Goal: Transaction & Acquisition: Obtain resource

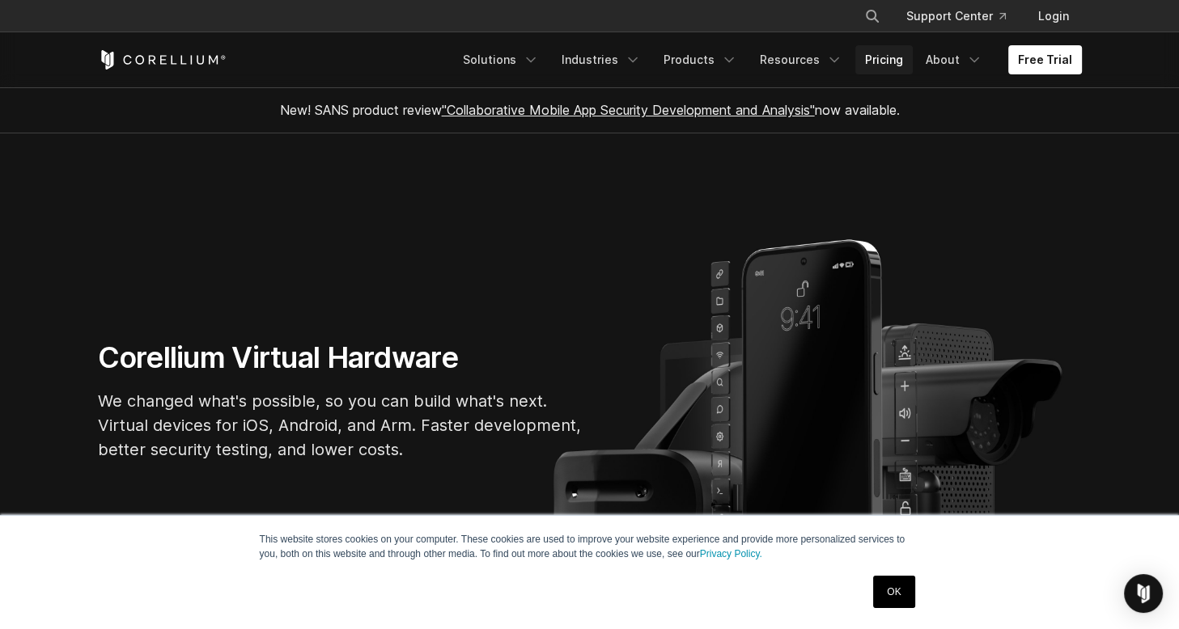
click at [884, 52] on link "Pricing" at bounding box center [883, 59] width 57 height 29
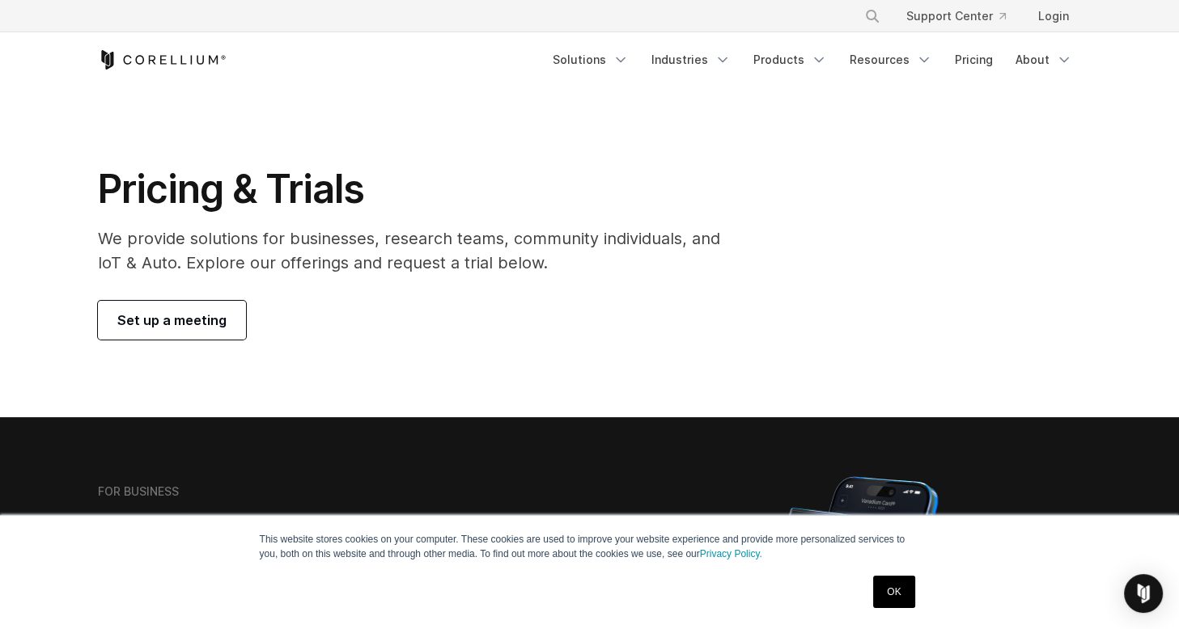
drag, startPoint x: 225, startPoint y: 228, endPoint x: 378, endPoint y: 297, distance: 167.7
click at [377, 299] on div "Pricing & Trials We provide solutions for businesses, research teams, community…" at bounding box center [420, 252] width 677 height 175
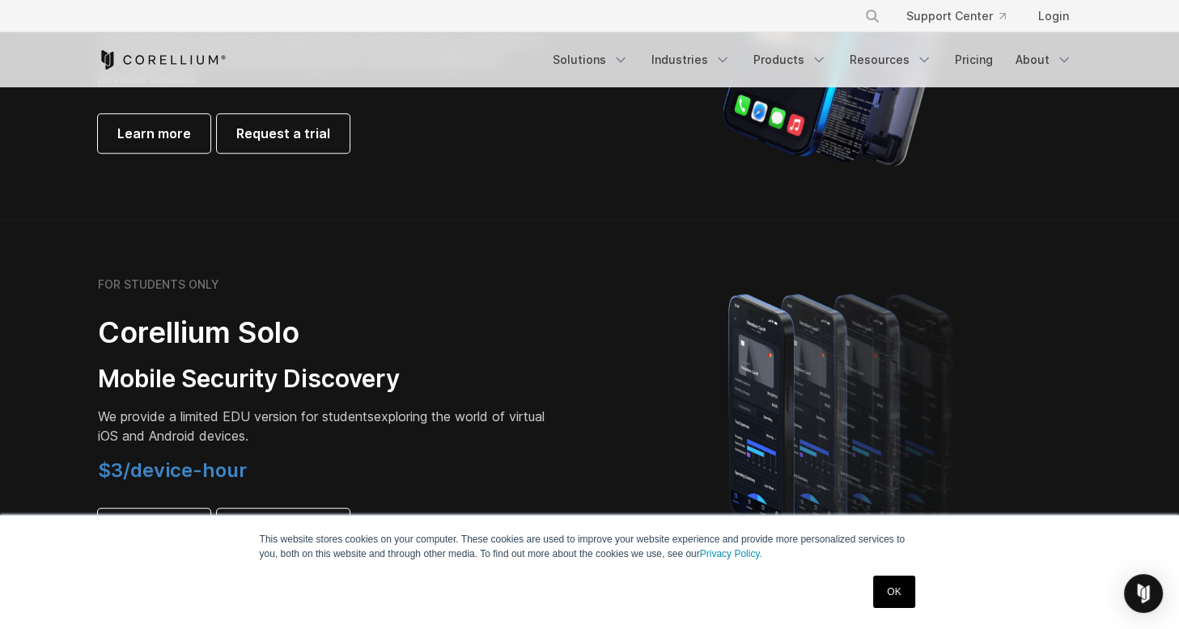
scroll to position [1133, 0]
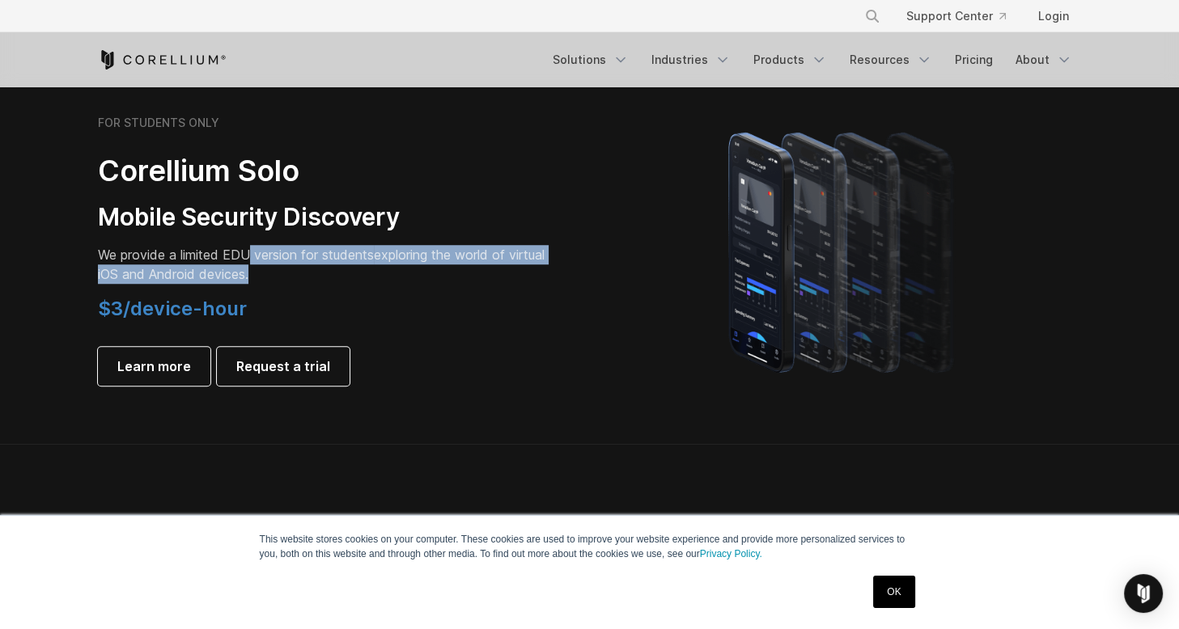
drag, startPoint x: 247, startPoint y: 253, endPoint x: 355, endPoint y: 266, distance: 109.2
click at [355, 266] on p "We provide a limited EDU version for students exploring the world of virtual iO…" at bounding box center [324, 264] width 453 height 39
click at [388, 269] on p "We provide a limited EDU version for students exploring the world of virtual iO…" at bounding box center [324, 264] width 453 height 39
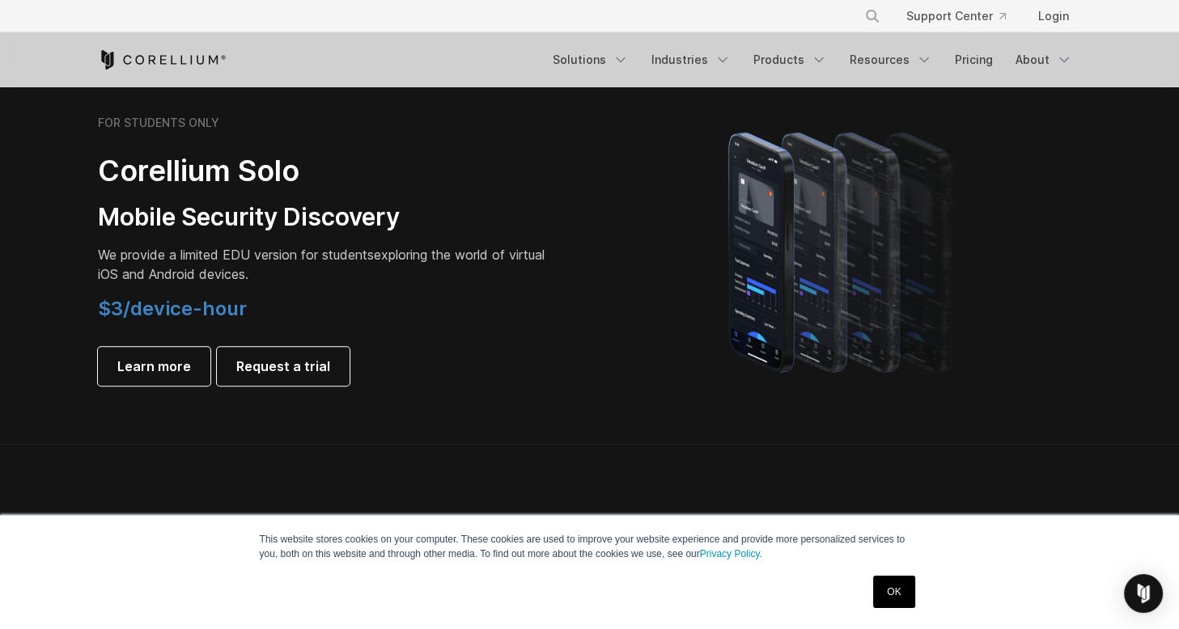
click at [210, 276] on p "We provide a limited EDU version for students exploring the world of virtual iO…" at bounding box center [324, 264] width 453 height 39
drag, startPoint x: 152, startPoint y: 311, endPoint x: 300, endPoint y: 304, distance: 148.2
click at [300, 304] on h4 "$3/device-hour" at bounding box center [324, 309] width 453 height 24
click at [344, 302] on h4 "$3/device-hour" at bounding box center [324, 309] width 453 height 24
click at [340, 269] on p "We provide a limited EDU version for students exploring the world of virtual iO…" at bounding box center [324, 264] width 453 height 39
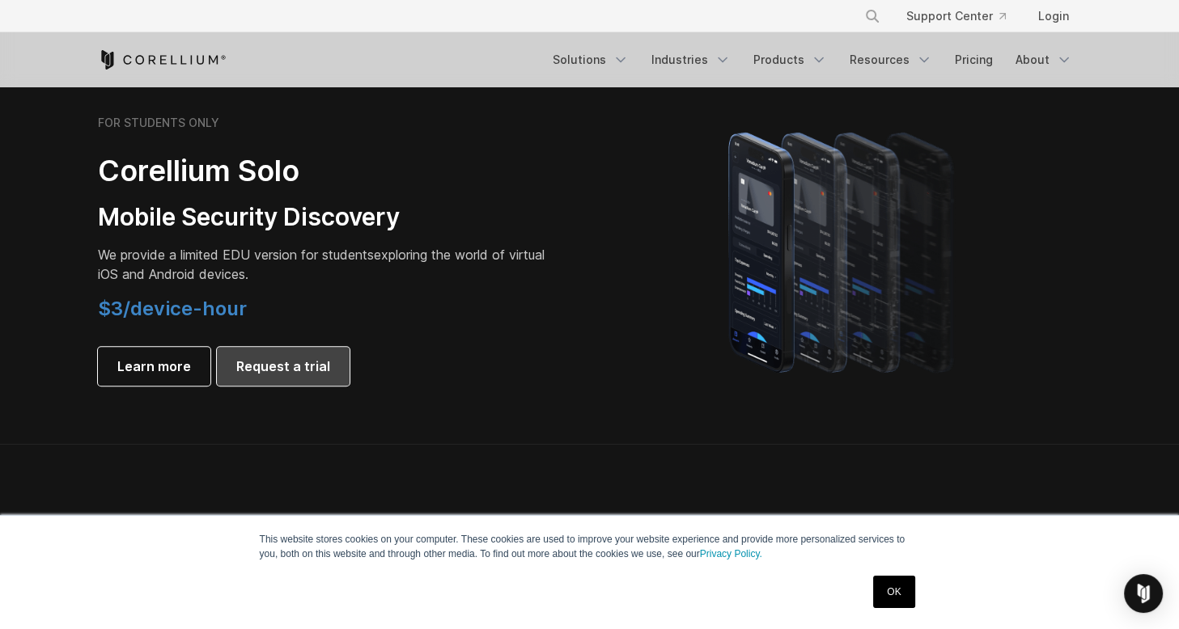
click at [278, 363] on span "Request a trial" at bounding box center [283, 366] width 94 height 19
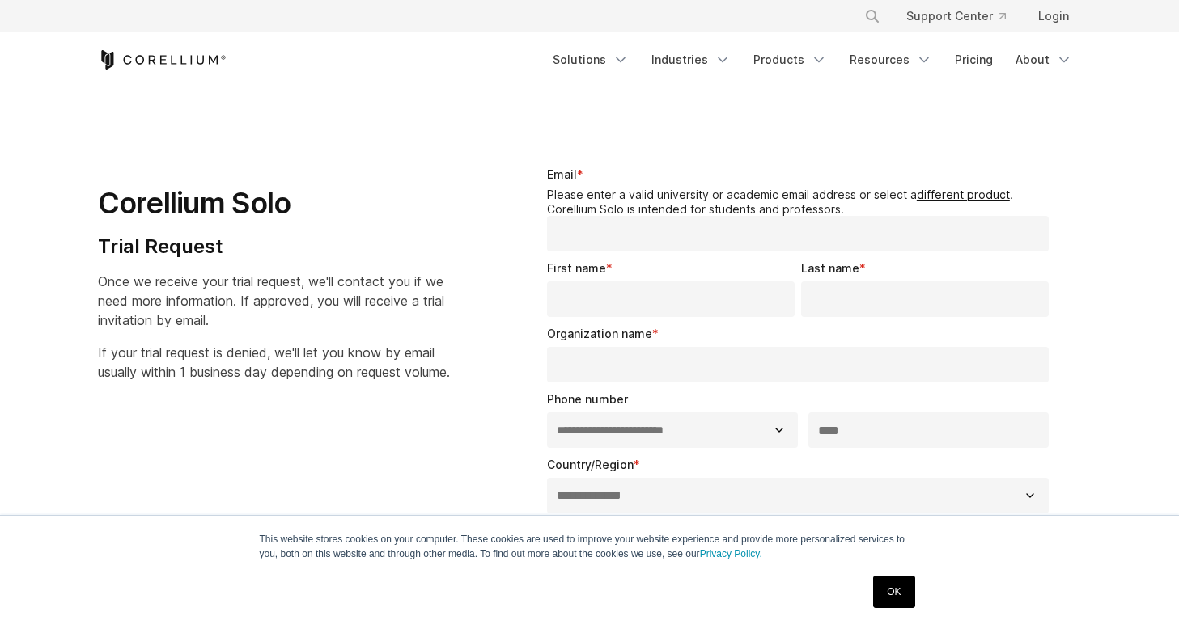
select select "**"
click at [437, 364] on p "If your trial request is denied, we'll let you know by email usually within 1 b…" at bounding box center [274, 362] width 352 height 39
drag, startPoint x: 667, startPoint y: 193, endPoint x: 841, endPoint y: 190, distance: 174.0
click at [841, 190] on legend "Please enter a valid university or academic email address or select a different…" at bounding box center [801, 202] width 509 height 28
click at [857, 208] on legend "Please enter a valid university or academic email address or select a different…" at bounding box center [801, 202] width 509 height 28
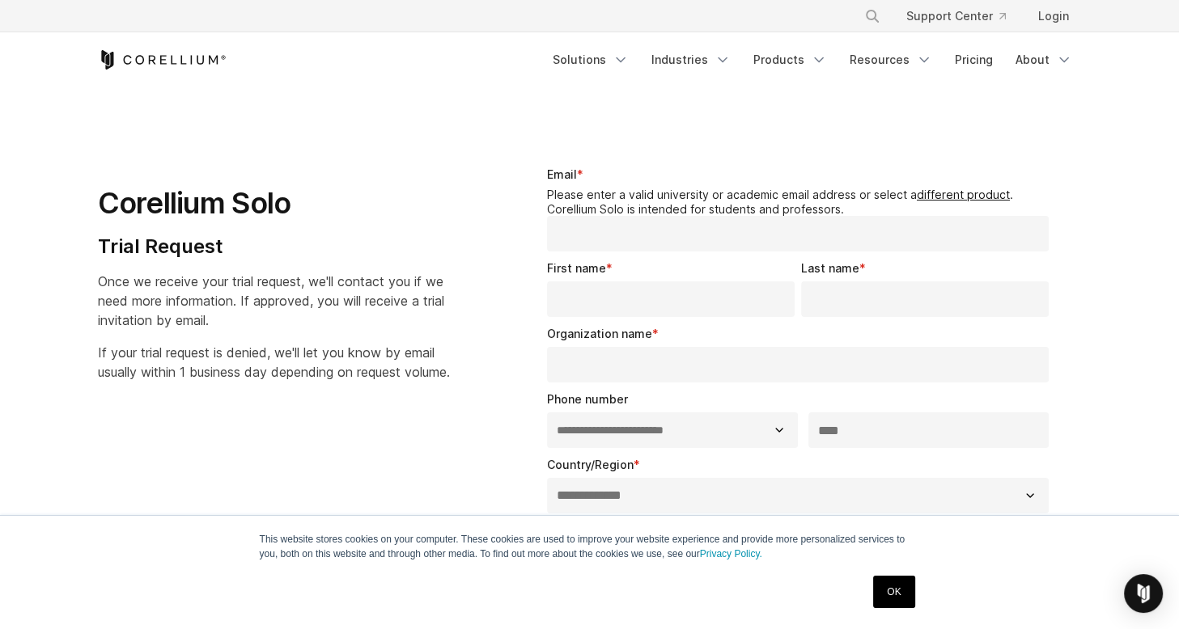
click at [401, 299] on span "Once we receive your trial request, we'll contact you if we need more informati…" at bounding box center [271, 300] width 346 height 55
